Goal: Task Accomplishment & Management: Manage account settings

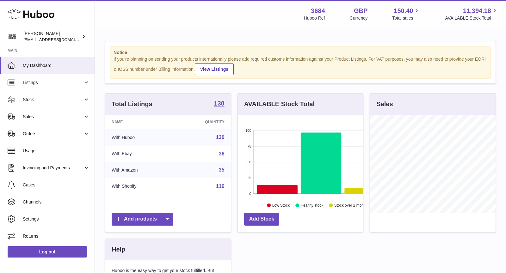
scroll to position [98, 126]
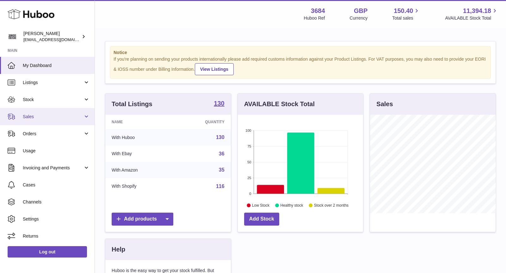
click at [47, 119] on span "Sales" at bounding box center [53, 117] width 60 height 6
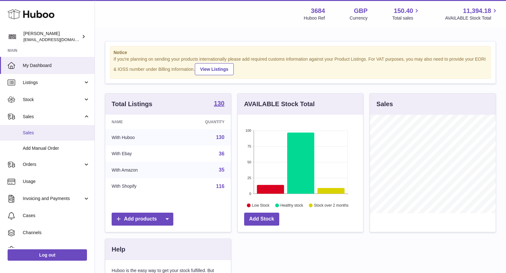
click at [43, 135] on span "Sales" at bounding box center [56, 133] width 67 height 6
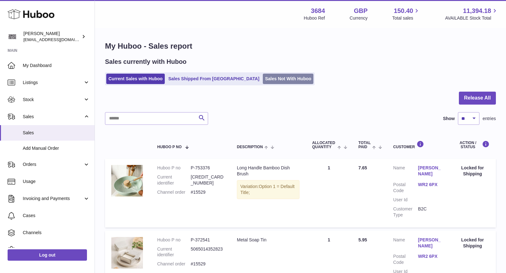
click at [263, 80] on link "Sales Not With Huboo" at bounding box center [288, 79] width 51 height 10
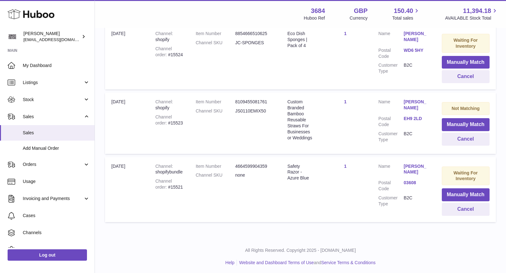
scroll to position [145, 0]
click at [469, 193] on button "Manually Match" at bounding box center [466, 194] width 48 height 13
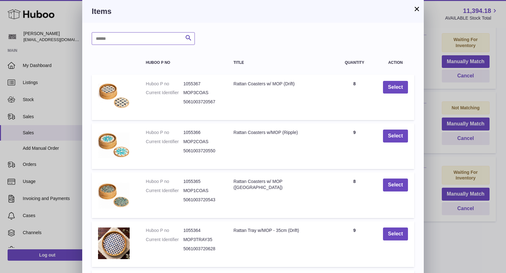
click at [135, 43] on input "text" at bounding box center [143, 38] width 103 height 13
type input "*****"
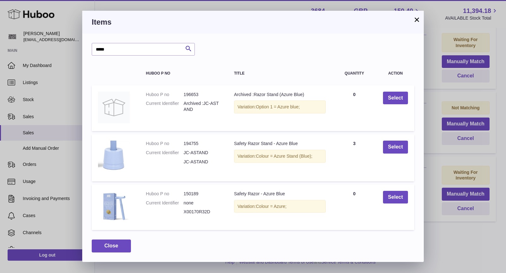
click at [417, 20] on button "×" at bounding box center [417, 20] width 8 height 8
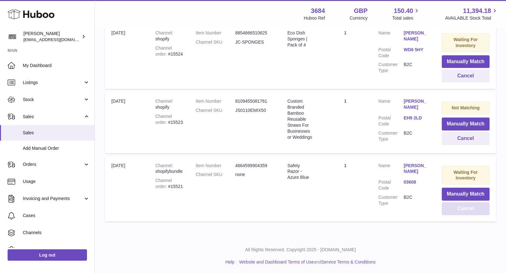
click at [462, 208] on button "Cancel" at bounding box center [466, 208] width 48 height 13
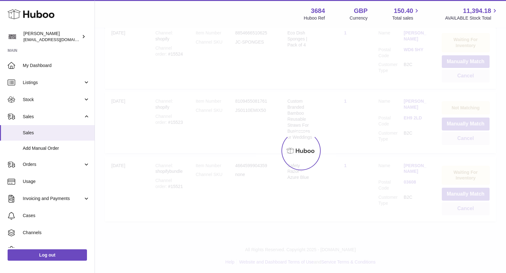
scroll to position [76, 0]
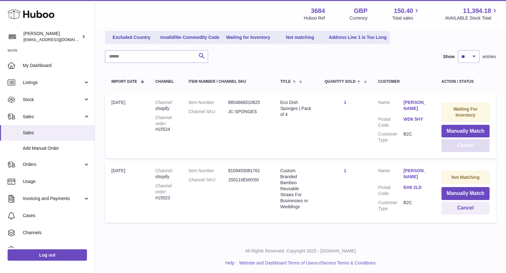
click at [454, 149] on button "Cancel" at bounding box center [465, 145] width 48 height 13
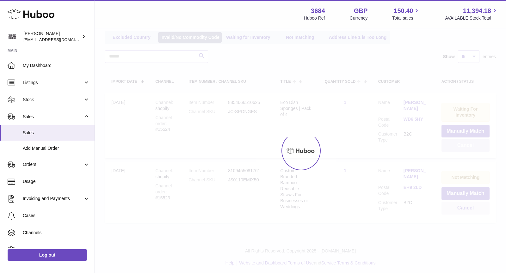
scroll to position [7, 0]
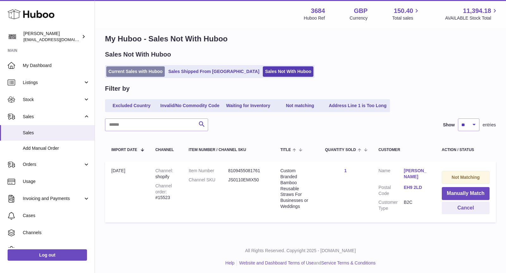
click at [122, 68] on link "Current Sales with Huboo" at bounding box center [135, 71] width 58 height 10
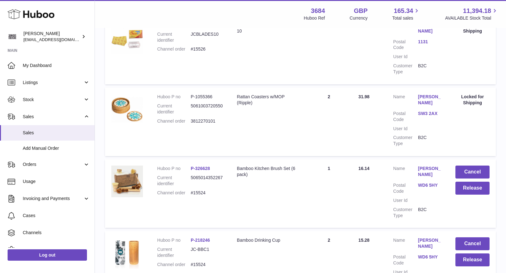
scroll to position [575, 0]
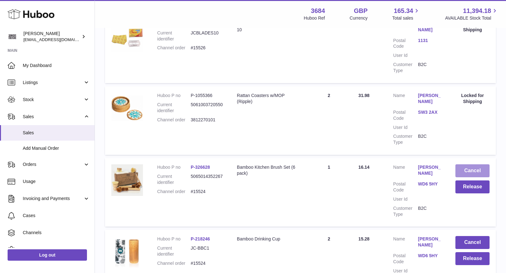
click at [469, 175] on button "Cancel" at bounding box center [472, 170] width 34 height 13
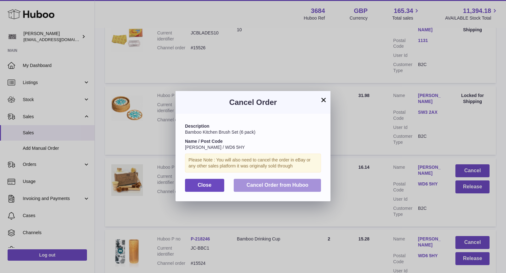
click at [288, 185] on span "Cancel Order from Huboo" at bounding box center [277, 184] width 62 height 5
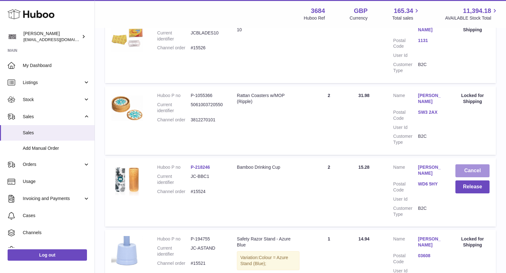
click at [476, 170] on button "Cancel" at bounding box center [472, 170] width 34 height 13
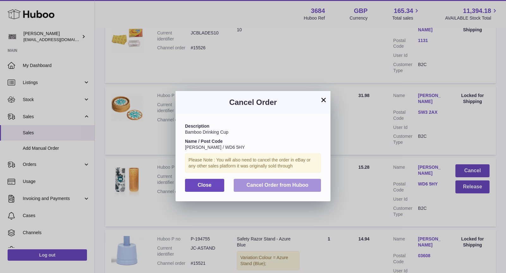
click at [273, 185] on span "Cancel Order from Huboo" at bounding box center [277, 184] width 62 height 5
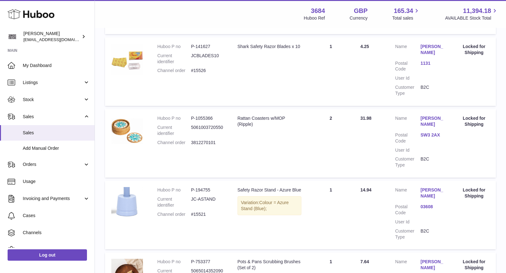
scroll to position [670, 0]
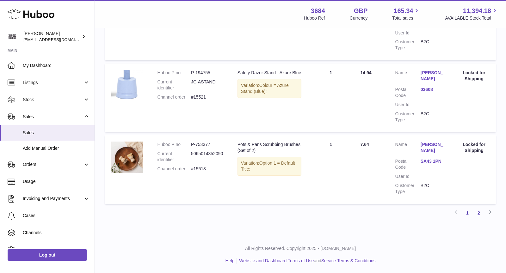
click at [477, 212] on link "2" at bounding box center [478, 212] width 11 height 11
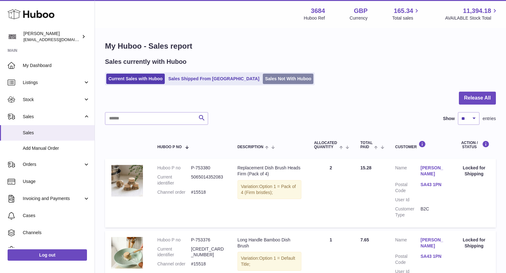
click at [263, 79] on link "Sales Not With Huboo" at bounding box center [288, 79] width 51 height 10
